Goal: Information Seeking & Learning: Learn about a topic

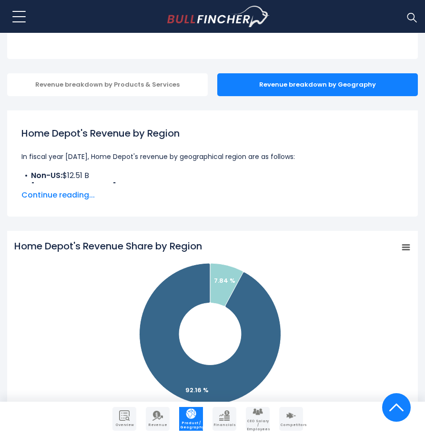
scroll to position [153, 0]
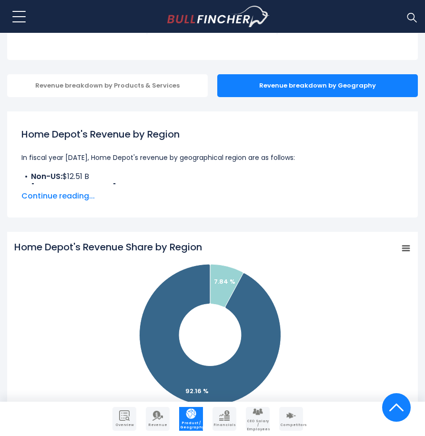
click at [63, 198] on span "Continue reading..." at bounding box center [212, 195] width 382 height 11
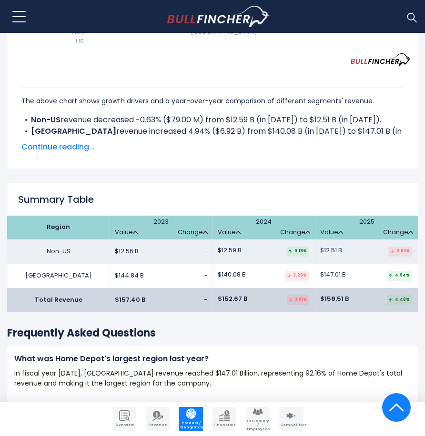
scroll to position [1489, 0]
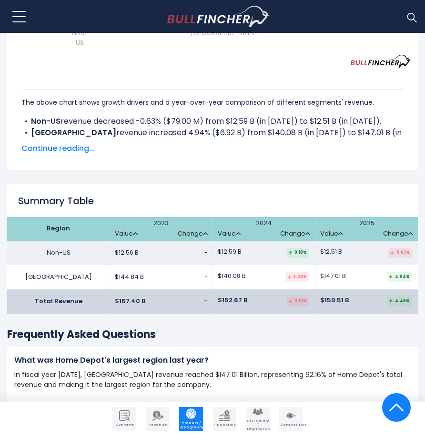
click at [64, 144] on span "Continue reading..." at bounding box center [212, 148] width 382 height 11
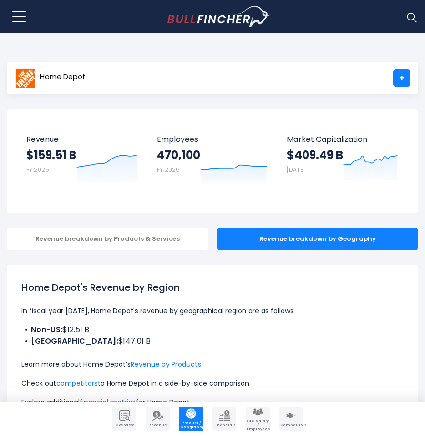
scroll to position [0, 0]
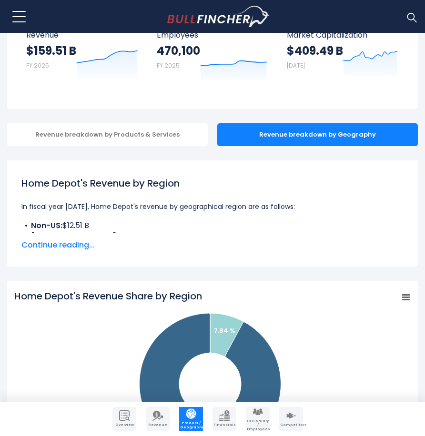
scroll to position [105, 0]
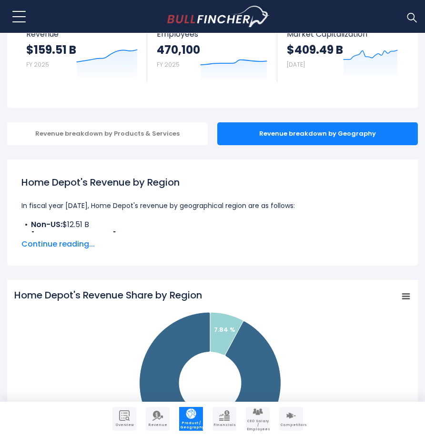
click at [46, 241] on span "Continue reading..." at bounding box center [212, 243] width 382 height 11
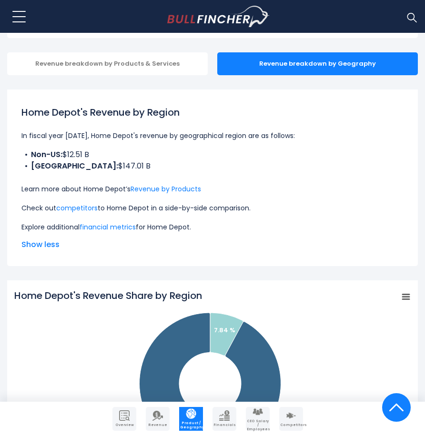
scroll to position [174, 0]
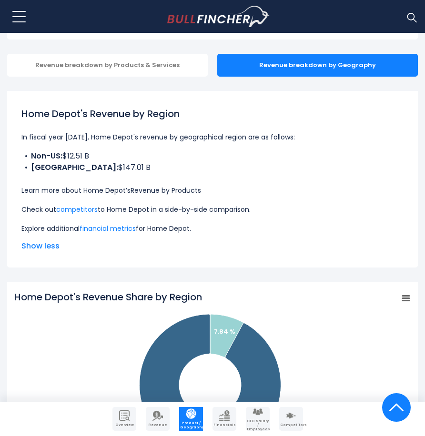
click at [163, 190] on link "Revenue by Products" at bounding box center [165, 191] width 70 height 10
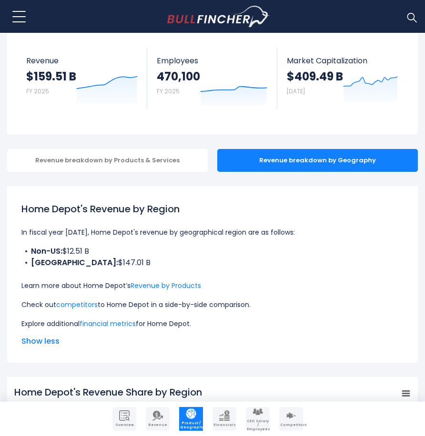
scroll to position [89, 0]
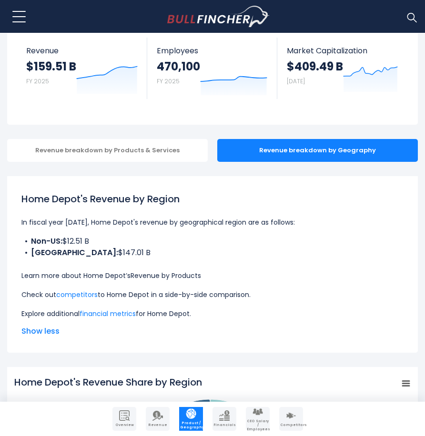
click at [177, 272] on link "Revenue by Products" at bounding box center [165, 276] width 70 height 10
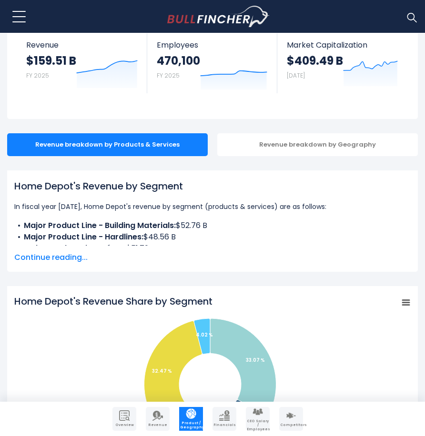
click at [59, 257] on span "Continue reading..." at bounding box center [212, 257] width 396 height 11
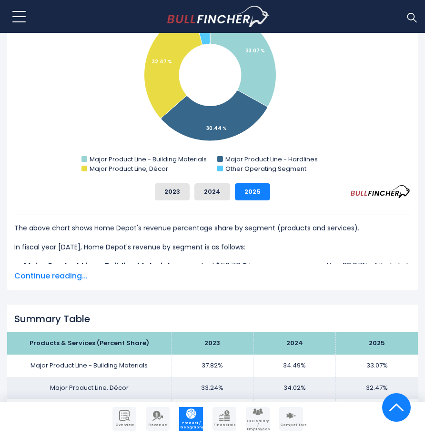
scroll to position [509, 0]
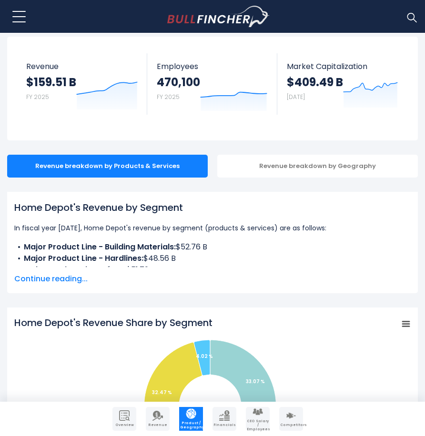
scroll to position [84, 0]
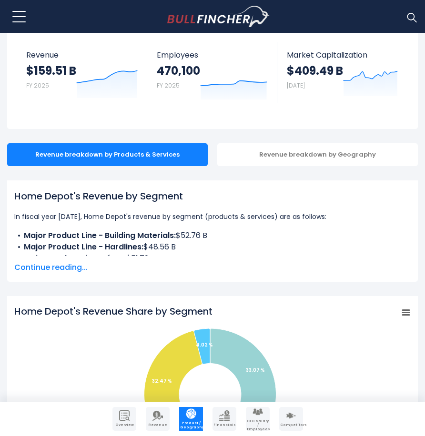
click at [62, 266] on span "Continue reading..." at bounding box center [212, 267] width 396 height 11
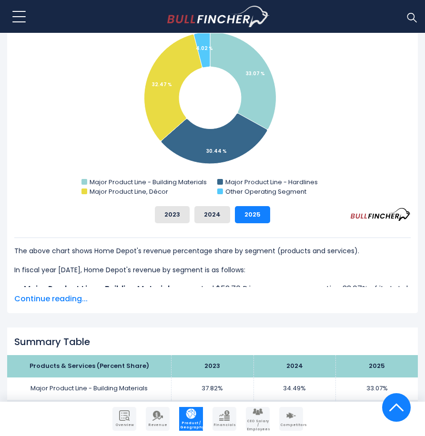
scroll to position [475, 0]
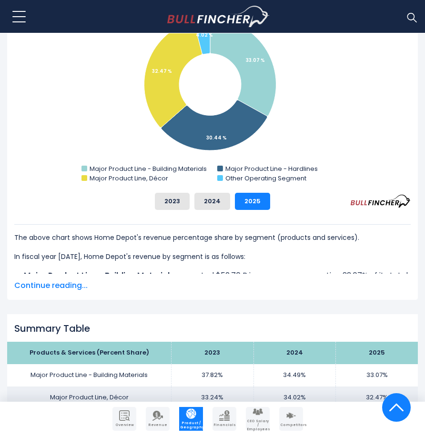
click at [62, 284] on span "Continue reading..." at bounding box center [212, 285] width 396 height 11
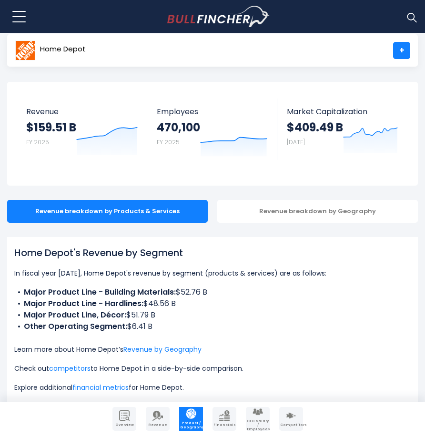
scroll to position [28, 0]
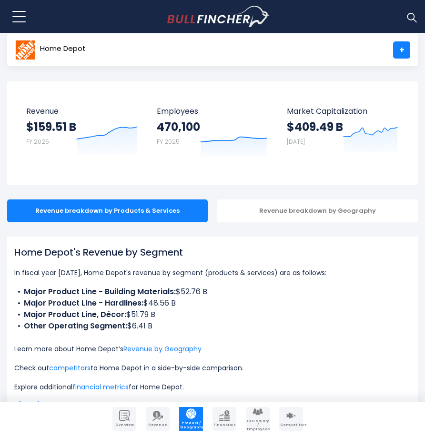
click at [105, 0] on div "Recent searches Trending searches Apple Overview" at bounding box center [212, 16] width 410 height 33
